Goal: Information Seeking & Learning: Learn about a topic

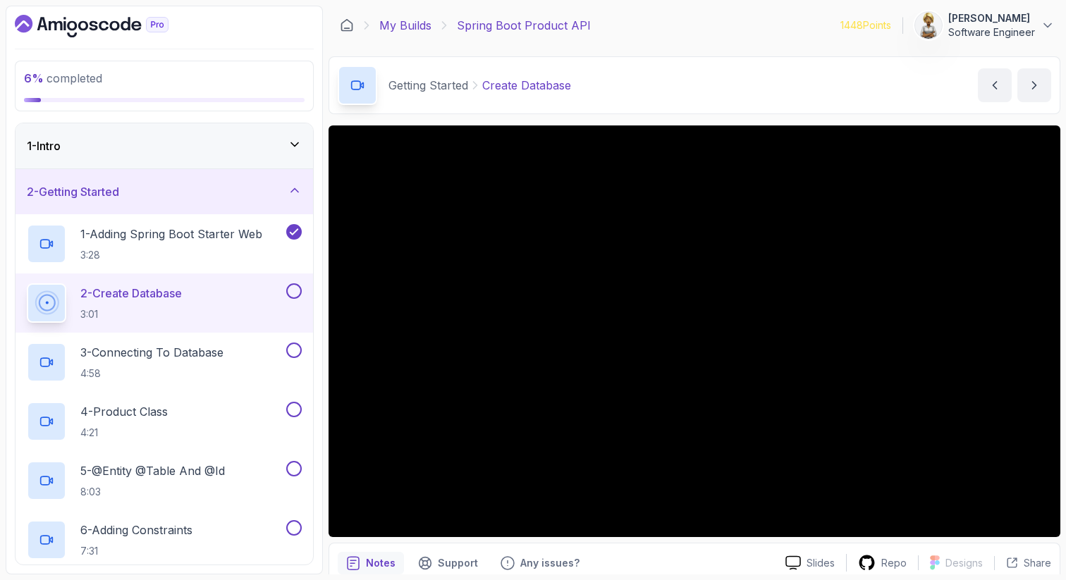
click at [411, 23] on link "My Builds" at bounding box center [405, 25] width 52 height 17
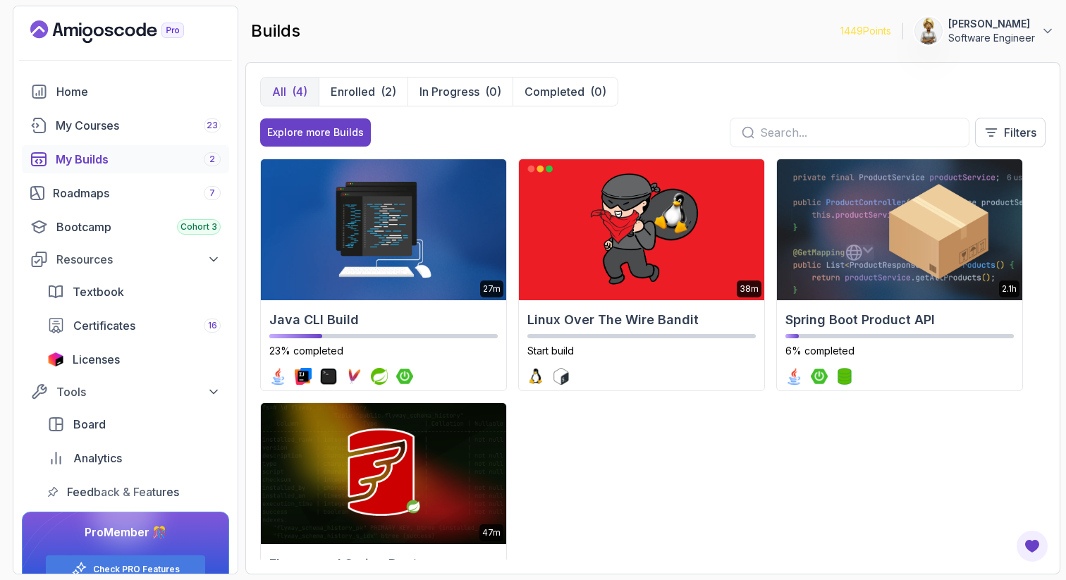
click at [840, 130] on input "text" at bounding box center [858, 132] width 197 height 17
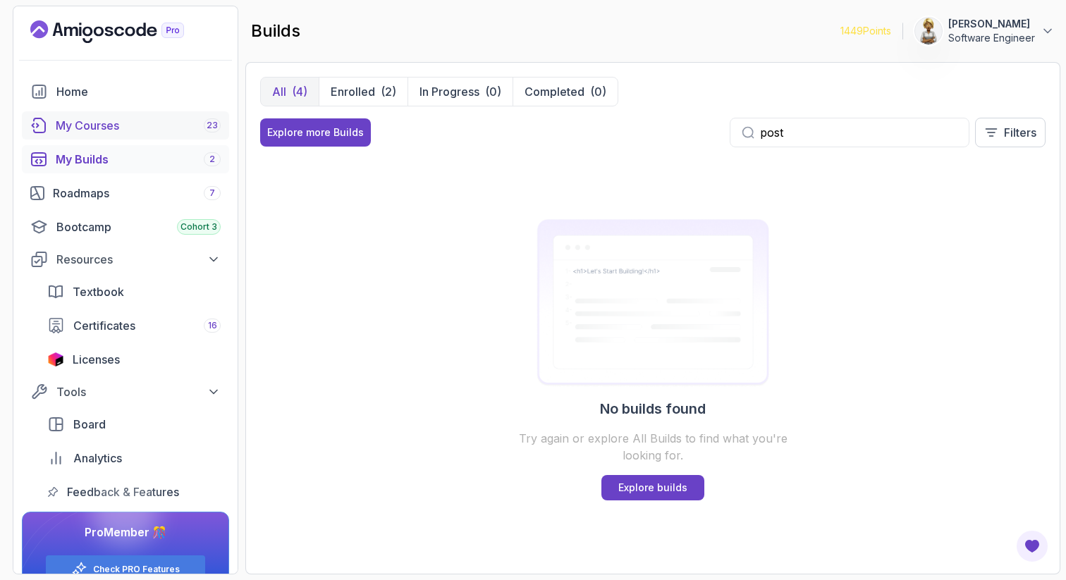
type input "post"
click at [116, 127] on div "My Courses 23" at bounding box center [138, 125] width 165 height 17
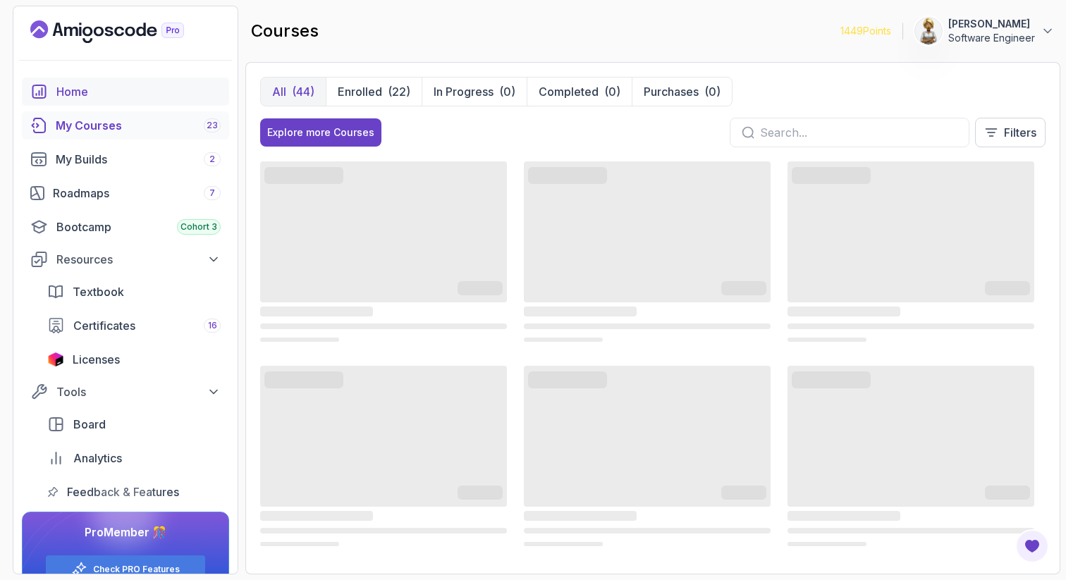
click at [88, 90] on div "Home" at bounding box center [138, 91] width 164 height 17
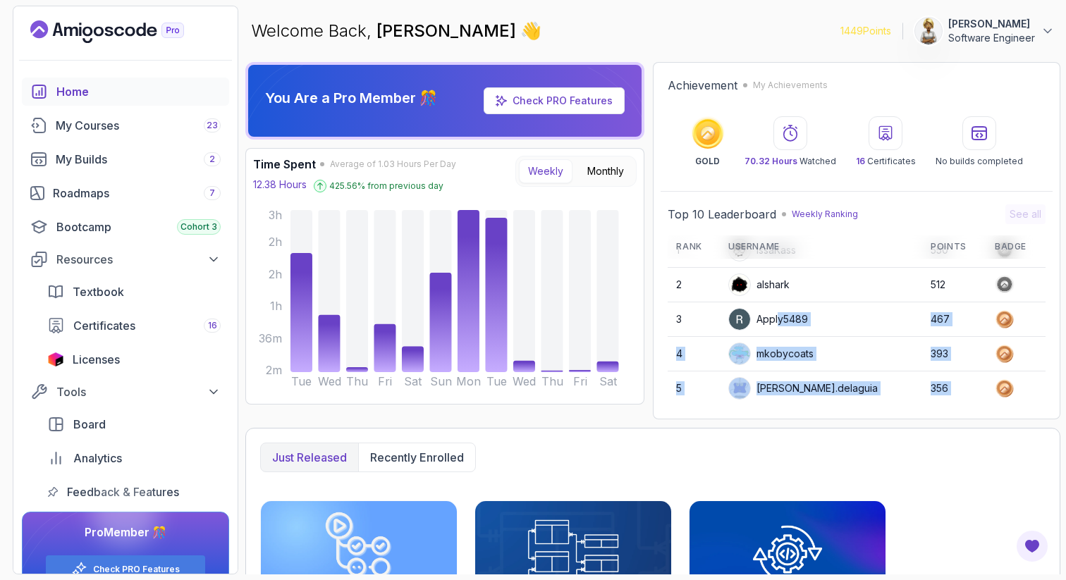
scroll to position [199, 0]
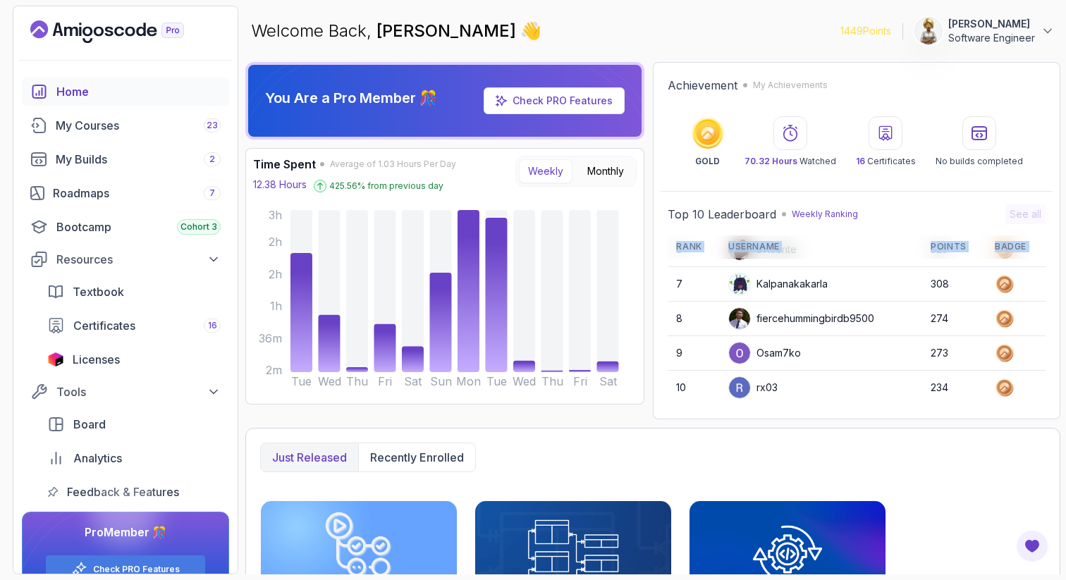
drag, startPoint x: 779, startPoint y: 343, endPoint x: 777, endPoint y: 414, distance: 71.9
click at [777, 414] on div "Achievement My Achievements GOLD 70.32 Hours Watched 16 Certificates No builds …" at bounding box center [856, 240] width 407 height 357
click at [82, 125] on div "My Courses 23" at bounding box center [138, 125] width 165 height 17
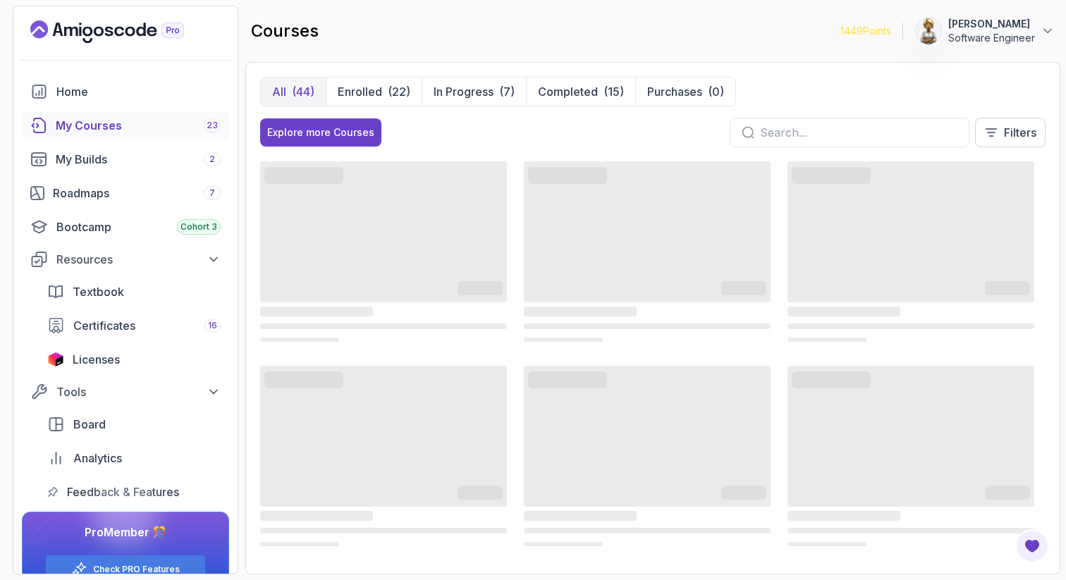
click at [783, 130] on input "text" at bounding box center [858, 132] width 197 height 17
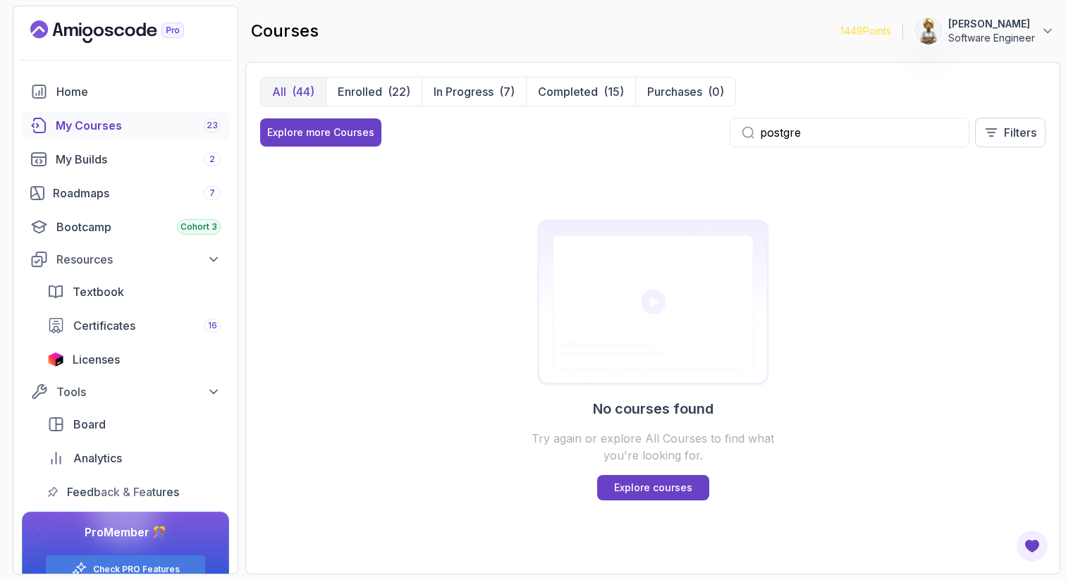
drag, startPoint x: 815, startPoint y: 135, endPoint x: 753, endPoint y: 131, distance: 62.2
click at [753, 131] on div "postgre" at bounding box center [850, 133] width 240 height 30
type input "postgre"
click at [99, 228] on div "Bootcamp Cohort 3" at bounding box center [138, 227] width 164 height 17
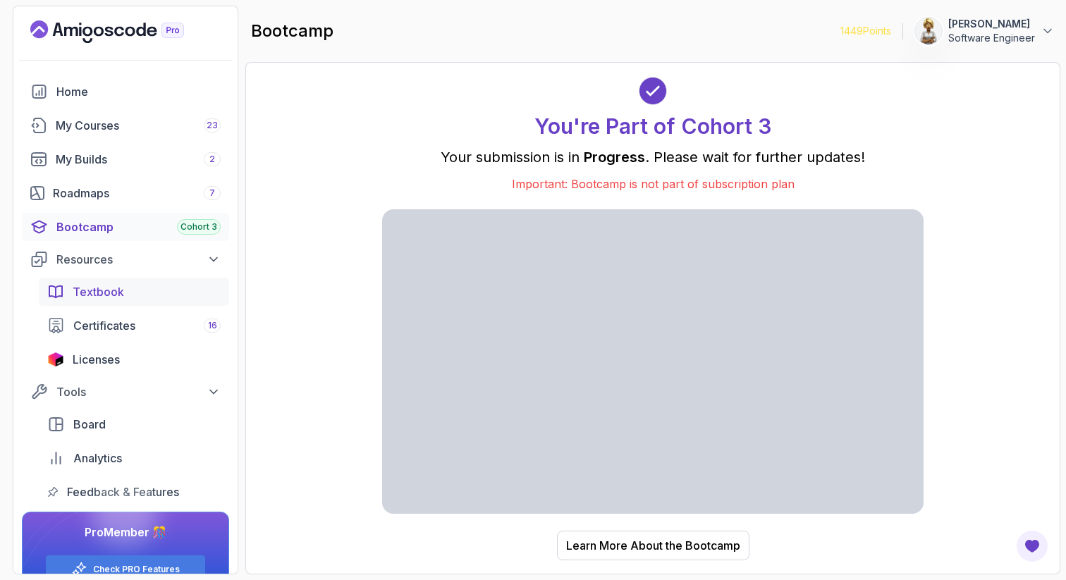
click at [105, 285] on span "Textbook" at bounding box center [98, 291] width 51 height 17
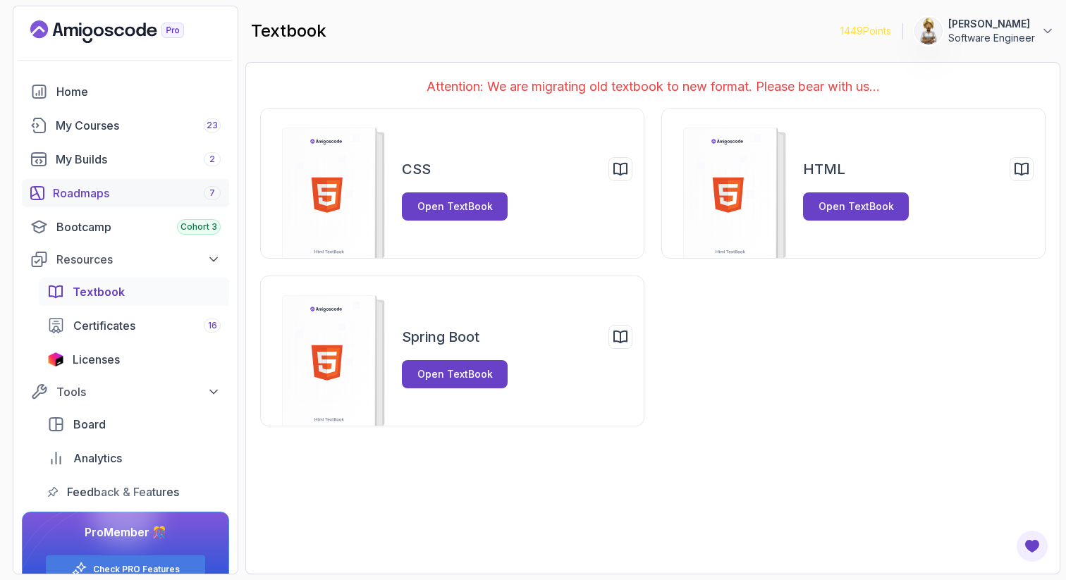
click at [93, 196] on div "Roadmaps 7" at bounding box center [137, 193] width 168 height 17
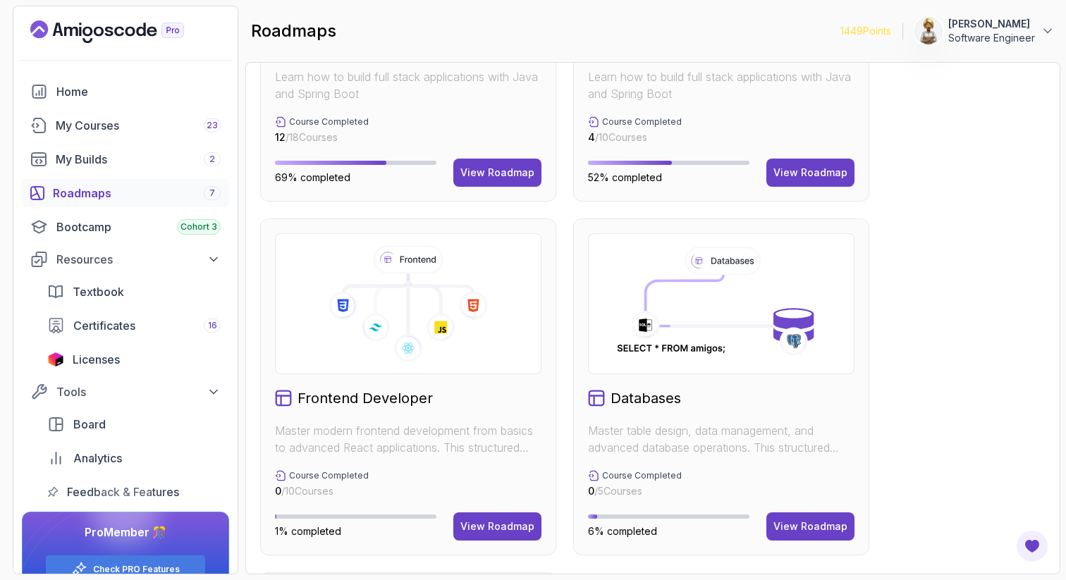
scroll to position [648, 0]
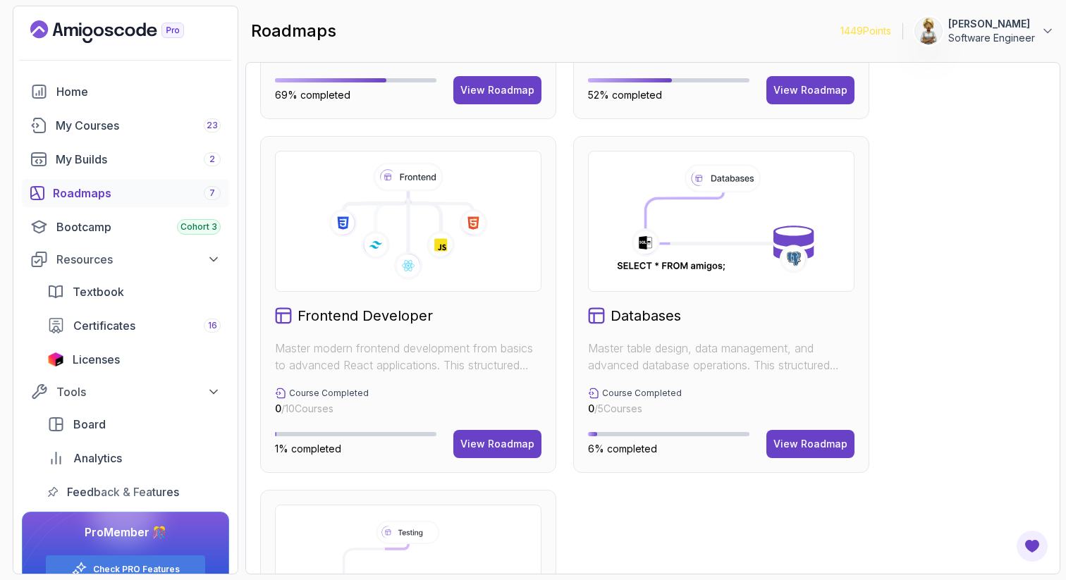
click at [807, 339] on div "Databases Master table design, data management, and advanced database operation…" at bounding box center [721, 304] width 296 height 337
click at [777, 445] on div "View Roadmap" at bounding box center [810, 444] width 74 height 14
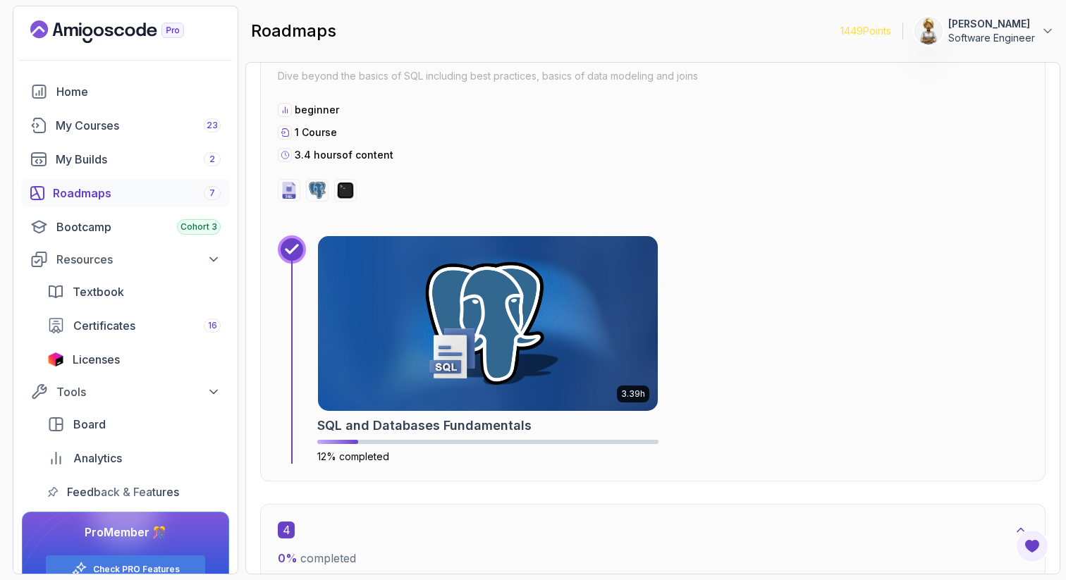
scroll to position [1593, 0]
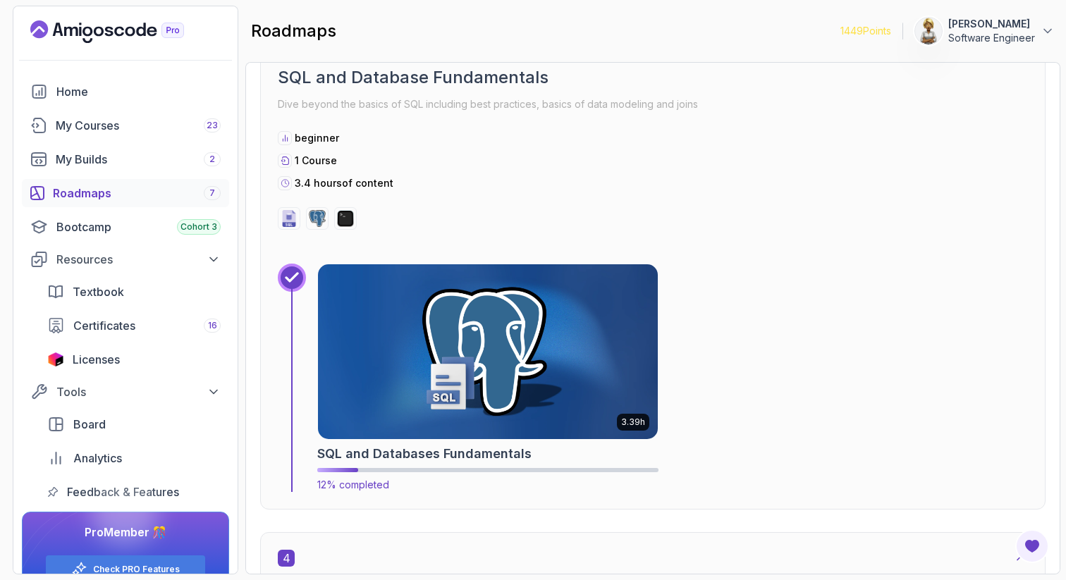
click at [491, 336] on img at bounding box center [487, 351] width 357 height 183
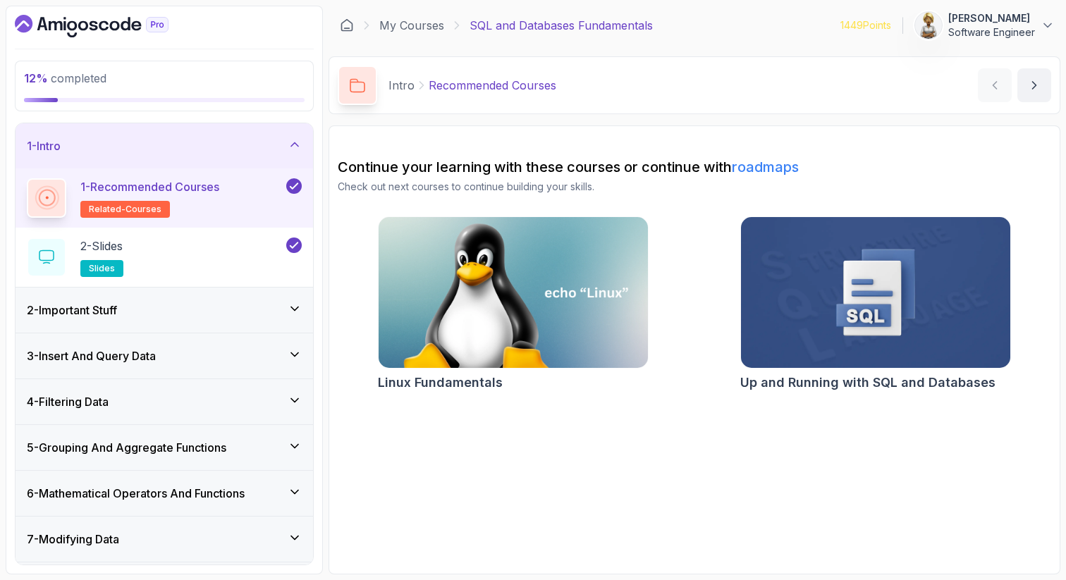
click at [872, 313] on img at bounding box center [875, 293] width 283 height 159
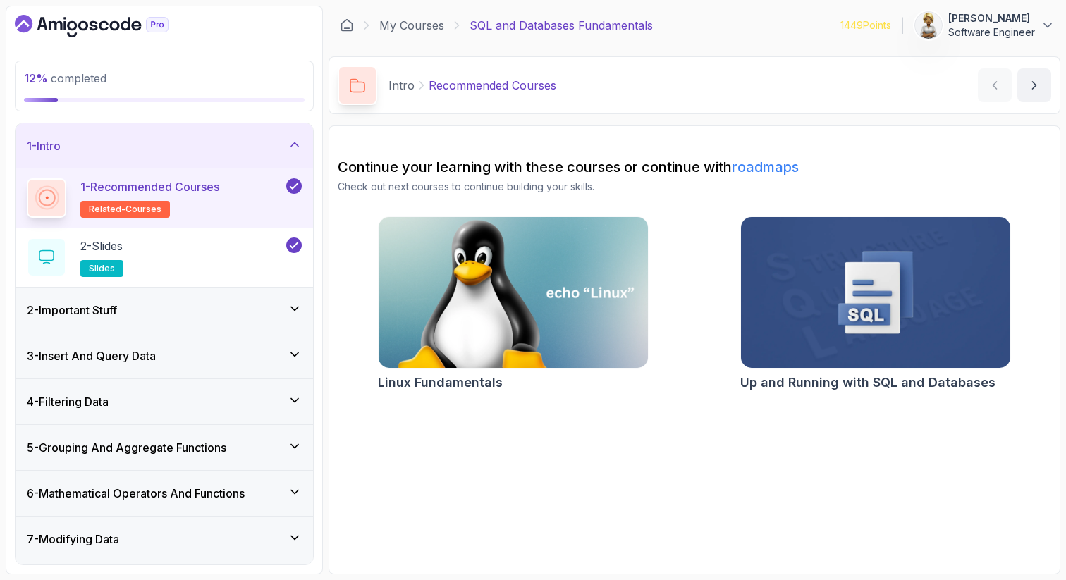
click at [554, 309] on img at bounding box center [512, 293] width 283 height 159
